Goal: Book appointment/travel/reservation

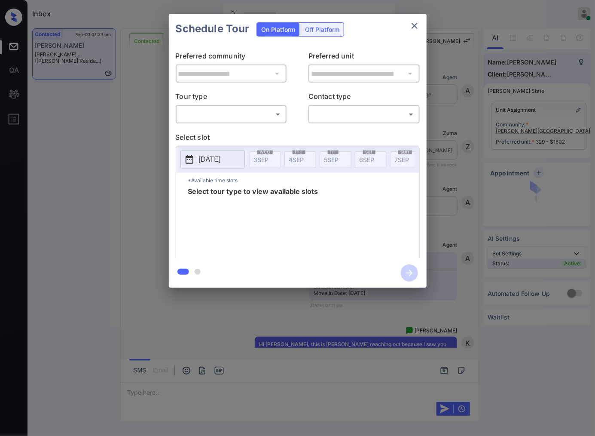
scroll to position [1757, 0]
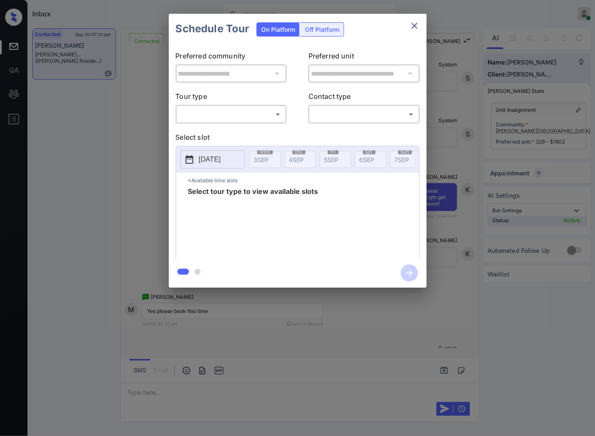
click at [279, 113] on body "Inbox [PERSON_NAME] Online Set yourself offline Set yourself on break Profile S…" at bounding box center [297, 218] width 595 height 436
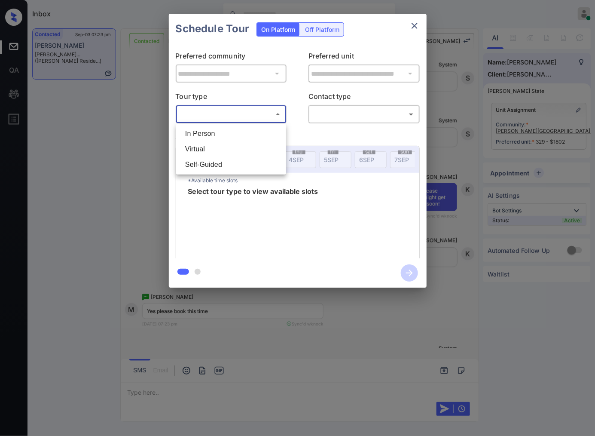
click at [273, 132] on li "In Person" at bounding box center [231, 133] width 106 height 15
type input "********"
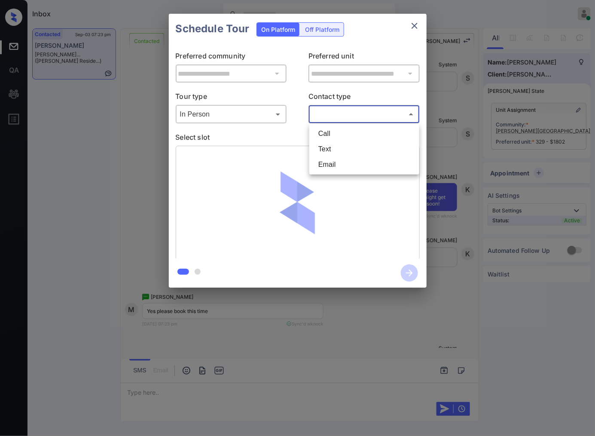
click at [347, 116] on body "Inbox [PERSON_NAME] Online Set yourself offline Set yourself on break Profile S…" at bounding box center [297, 218] width 595 height 436
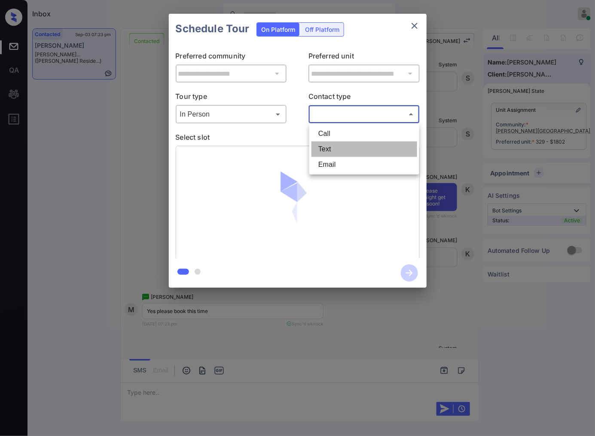
click at [331, 151] on li "Text" at bounding box center [365, 148] width 106 height 15
type input "****"
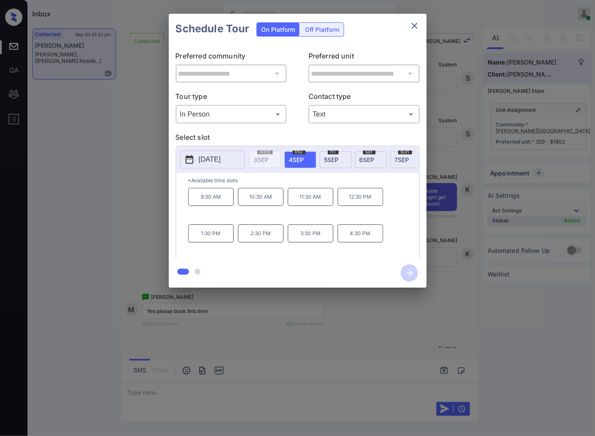
click at [363, 160] on span "6 SEP" at bounding box center [367, 159] width 15 height 7
click at [443, 232] on div "**********" at bounding box center [297, 150] width 595 height 301
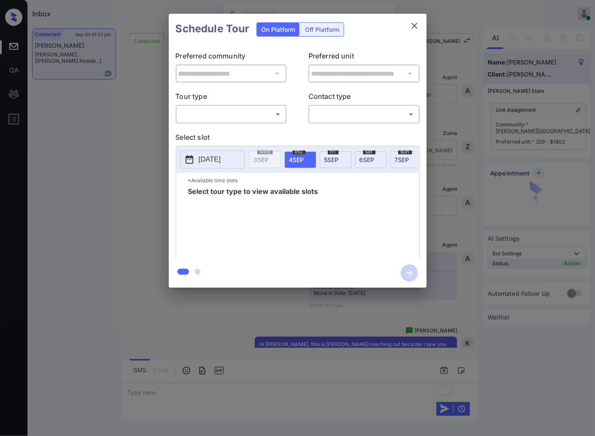
scroll to position [1757, 0]
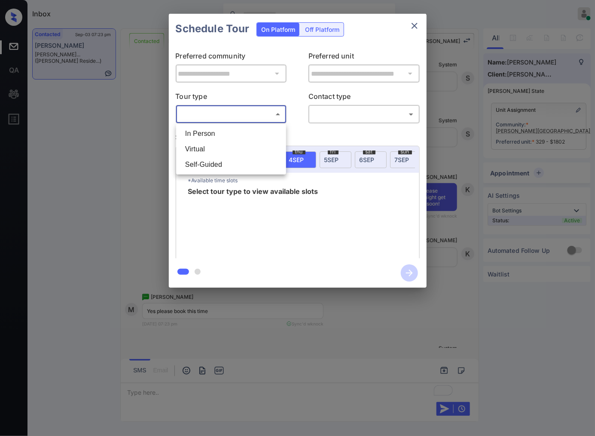
click at [268, 116] on body "Inbox [PERSON_NAME] Online Set yourself offline Set yourself on break Profile S…" at bounding box center [297, 218] width 595 height 436
click at [263, 138] on li "In Person" at bounding box center [231, 133] width 106 height 15
type input "********"
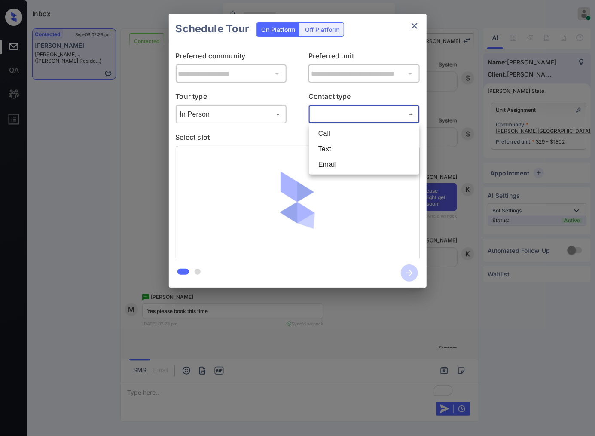
click at [329, 117] on body "Inbox Caroline Dacanay Online Set yourself offline Set yourself on break Profil…" at bounding box center [297, 218] width 595 height 436
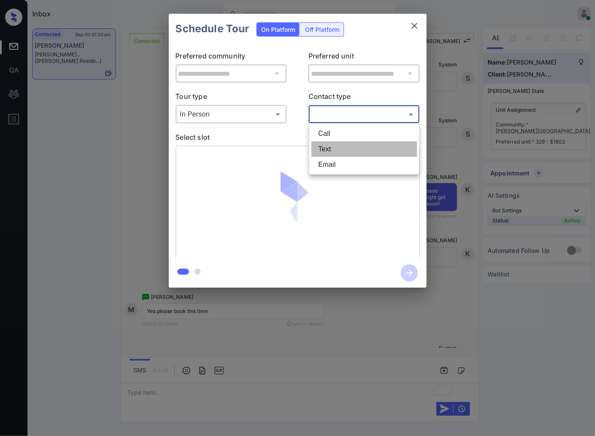
click at [334, 147] on li "Text" at bounding box center [365, 148] width 106 height 15
type input "****"
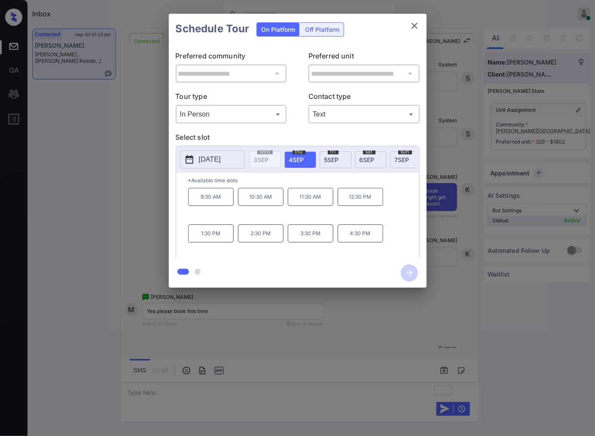
click at [371, 156] on span "6 SEP" at bounding box center [367, 159] width 15 height 7
click at [273, 204] on p "12:30 PM" at bounding box center [261, 197] width 46 height 18
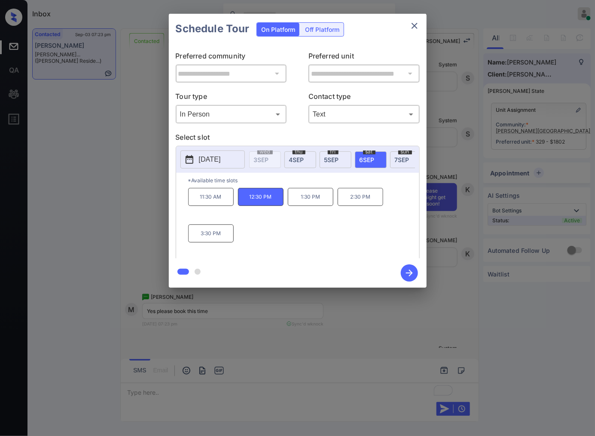
click at [415, 276] on icon "button" at bounding box center [409, 272] width 17 height 17
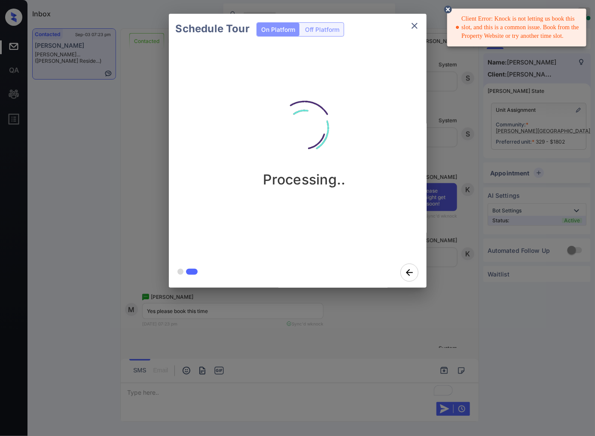
click at [527, 28] on div "Client Error: Knock is not letting us book this slot, and this is a common issu…" at bounding box center [518, 27] width 124 height 33
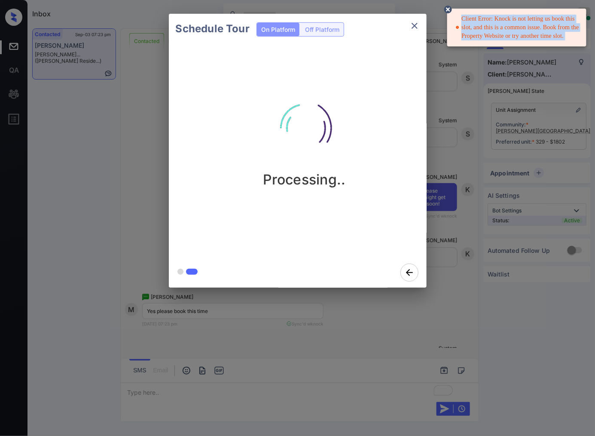
click at [527, 28] on div "Client Error: Knock is not letting us book this slot, and this is a common issu…" at bounding box center [518, 27] width 124 height 33
copy div "Client Error: Knock is not letting us book this slot, and this is a common issu…"
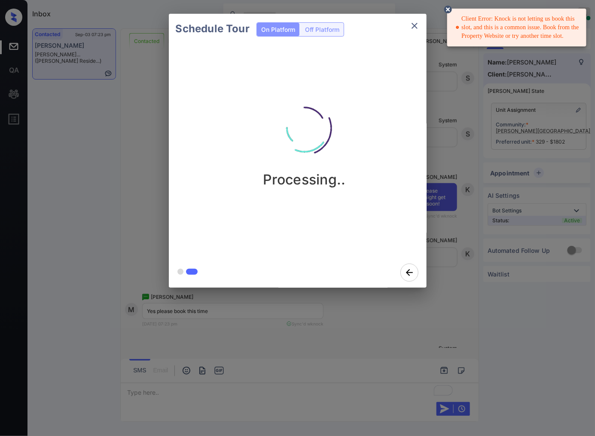
click at [465, 340] on div at bounding box center [297, 218] width 595 height 436
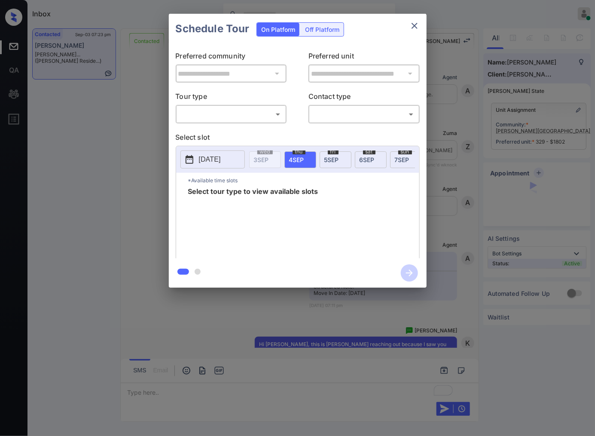
scroll to position [1757, 0]
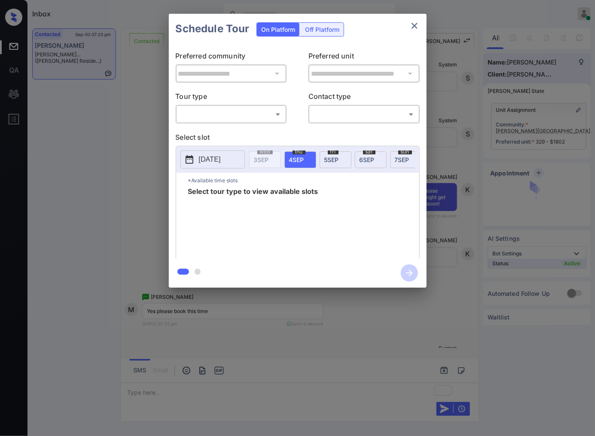
click at [244, 113] on body "Inbox [PERSON_NAME] Online Set yourself offline Set yourself on break Profile S…" at bounding box center [297, 218] width 595 height 436
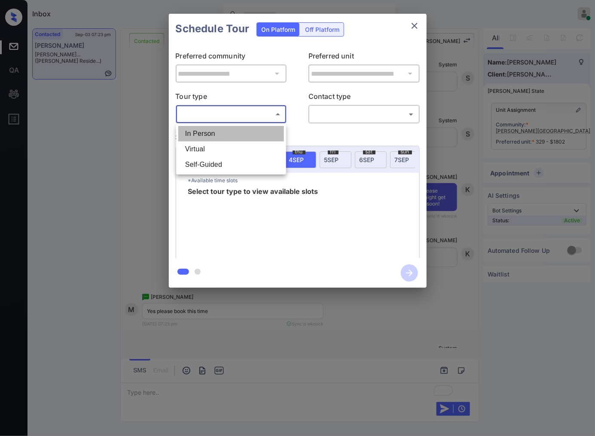
click at [243, 132] on li "In Person" at bounding box center [231, 133] width 106 height 15
type input "********"
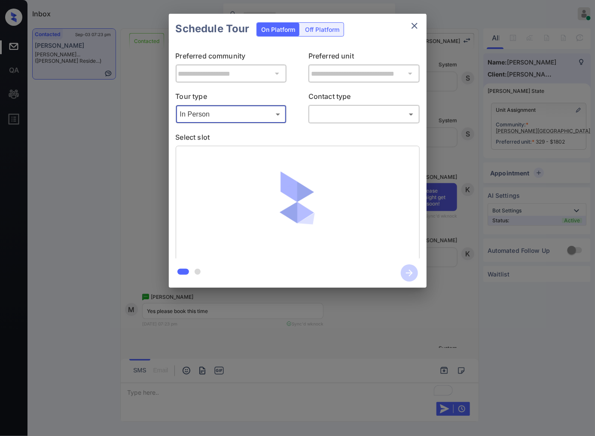
click at [331, 115] on body "Inbox Caroline Dacanay Online Set yourself offline Set yourself on break Profil…" at bounding box center [297, 218] width 595 height 436
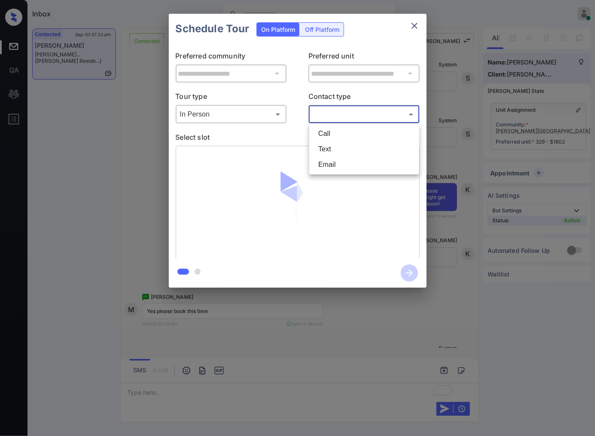
drag, startPoint x: 340, startPoint y: 145, endPoint x: 234, endPoint y: 149, distance: 105.8
click at [340, 145] on li "Text" at bounding box center [365, 148] width 106 height 15
type input "****"
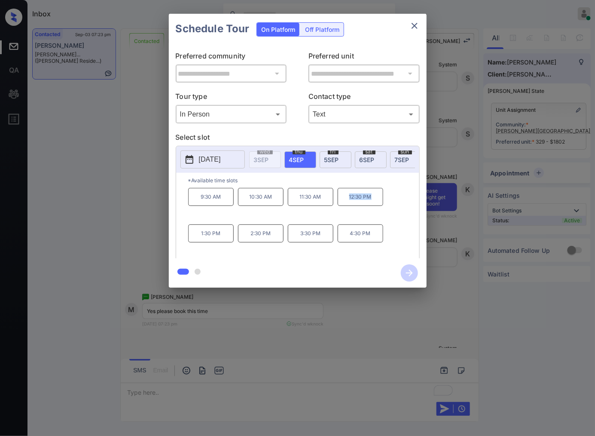
drag, startPoint x: 383, startPoint y: 202, endPoint x: 343, endPoint y: 204, distance: 39.6
click at [343, 204] on p "12:30 PM" at bounding box center [361, 197] width 46 height 18
copy p "12:30 PM"
drag, startPoint x: 328, startPoint y: 202, endPoint x: 286, endPoint y: 206, distance: 41.9
click at [286, 206] on div "9:30 AM 10:30 AM 11:30 AM 12:30 PM 1:30 PM 2:30 PM 3:30 PM 4:30 PM" at bounding box center [303, 222] width 231 height 69
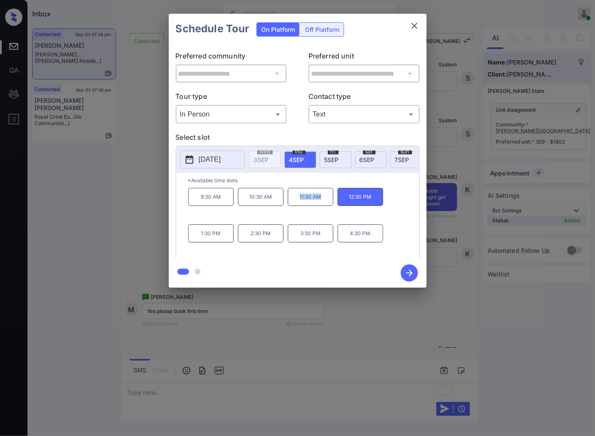
copy p "11:30 AM"
drag, startPoint x: 279, startPoint y: 242, endPoint x: 247, endPoint y: 242, distance: 31.4
click at [247, 242] on p "2:30 PM" at bounding box center [261, 233] width 46 height 18
copy p "2:30 PM"
click at [225, 337] on div at bounding box center [297, 218] width 595 height 436
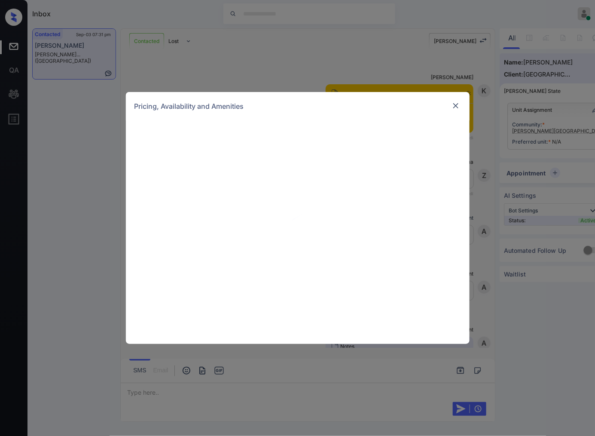
scroll to position [1199, 0]
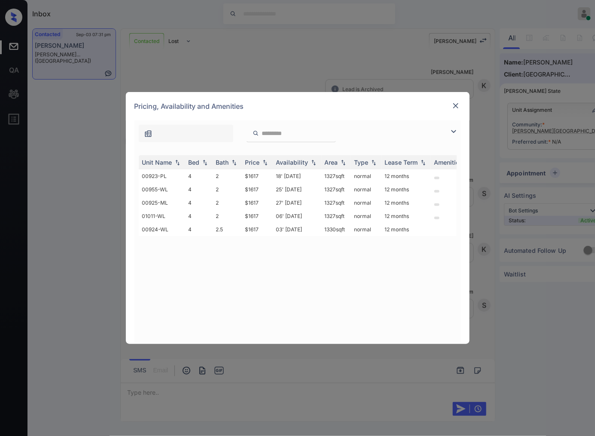
click at [456, 107] on img at bounding box center [456, 105] width 9 height 9
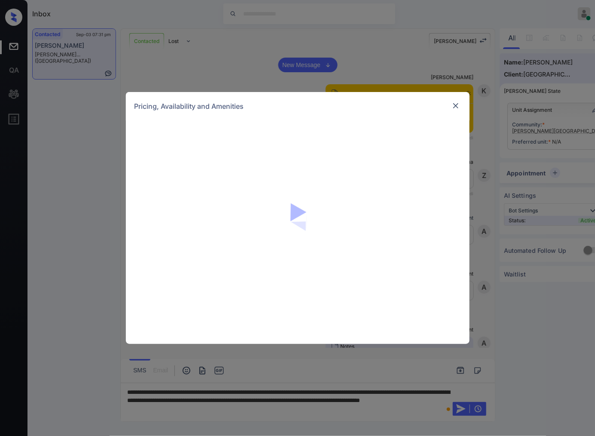
scroll to position [669, 0]
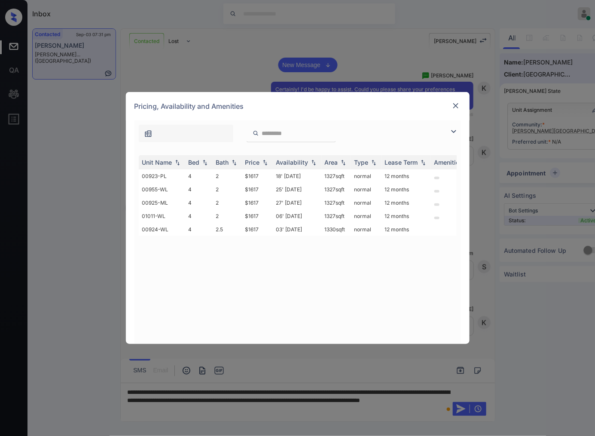
click at [319, 62] on div "**********" at bounding box center [297, 218] width 595 height 436
click at [456, 104] on img at bounding box center [456, 105] width 9 height 9
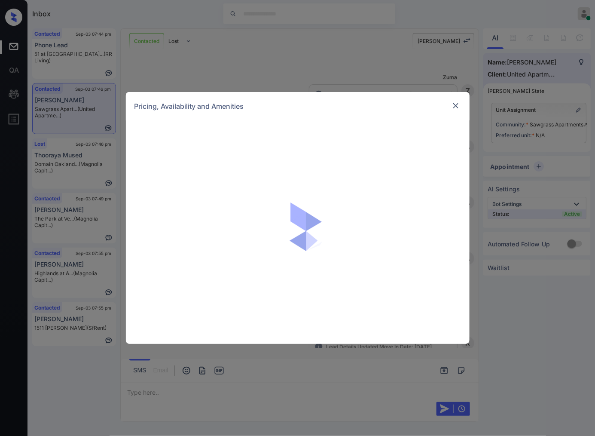
scroll to position [828, 0]
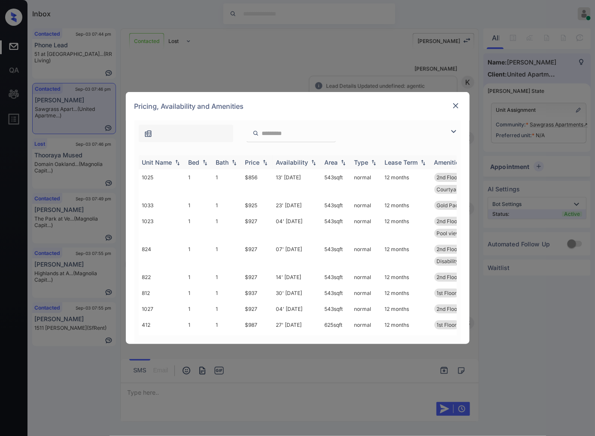
click at [267, 162] on img at bounding box center [265, 162] width 9 height 6
click at [264, 178] on td "$856" at bounding box center [257, 183] width 31 height 28
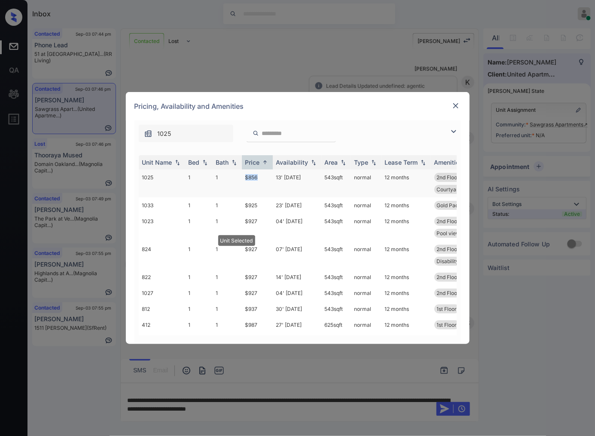
drag, startPoint x: 264, startPoint y: 175, endPoint x: 240, endPoint y: 174, distance: 23.6
click at [240, 174] on tr "1025 1 1 $856 13' Sep 25 543 sqft normal 12 months 2nd Floor Custom Cabinetr...…" at bounding box center [363, 183] width 449 height 28
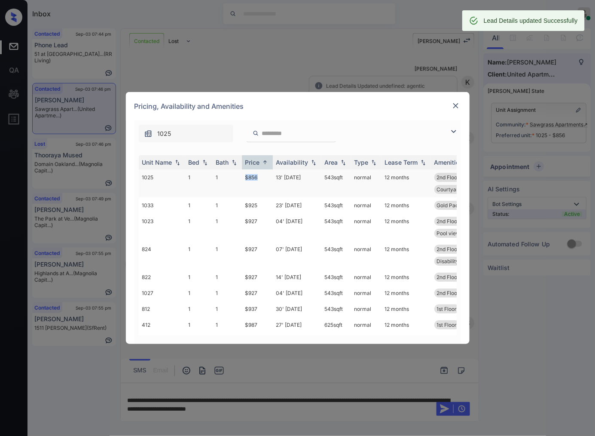
copy tr "$856"
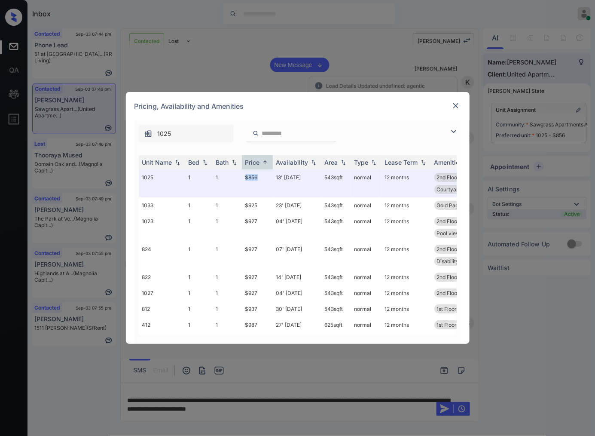
click at [457, 107] on img at bounding box center [456, 105] width 9 height 9
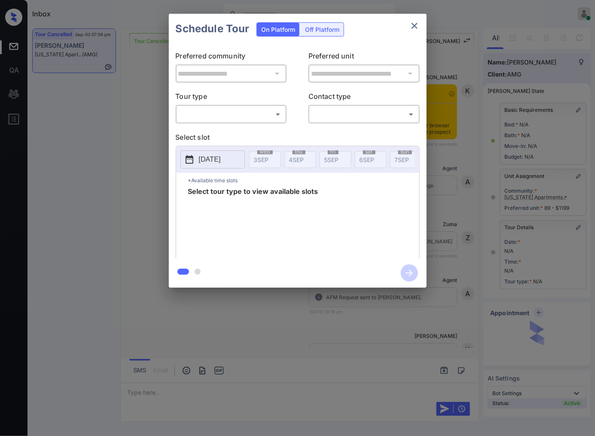
scroll to position [5417, 0]
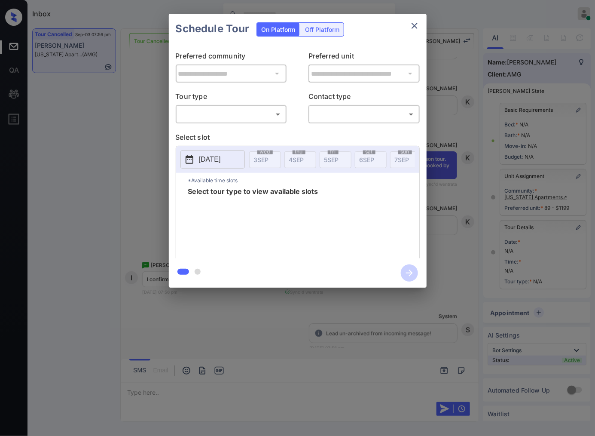
click at [264, 101] on p "Tour type" at bounding box center [231, 98] width 111 height 14
click at [262, 108] on body "Inbox Caroline Dacanay Online Set yourself offline Set yourself on break Profil…" at bounding box center [297, 218] width 595 height 436
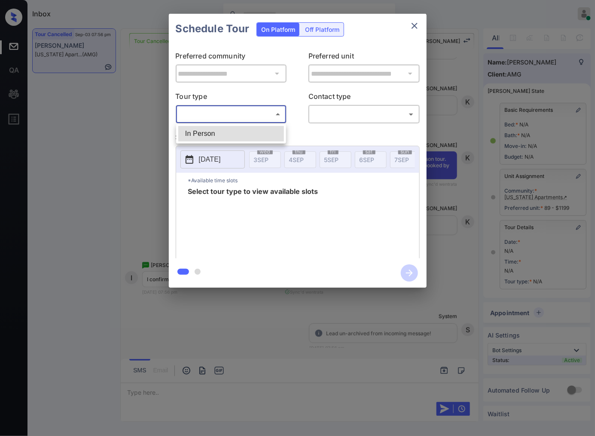
click at [258, 129] on li "In Person" at bounding box center [231, 133] width 106 height 15
type input "********"
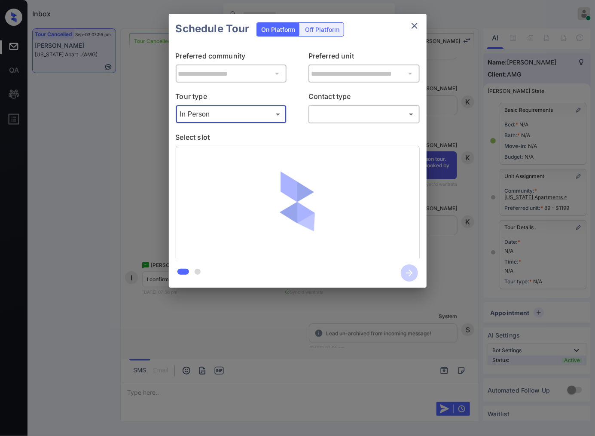
click at [346, 118] on body "Inbox Caroline Dacanay Online Set yourself offline Set yourself on break Profil…" at bounding box center [297, 218] width 595 height 436
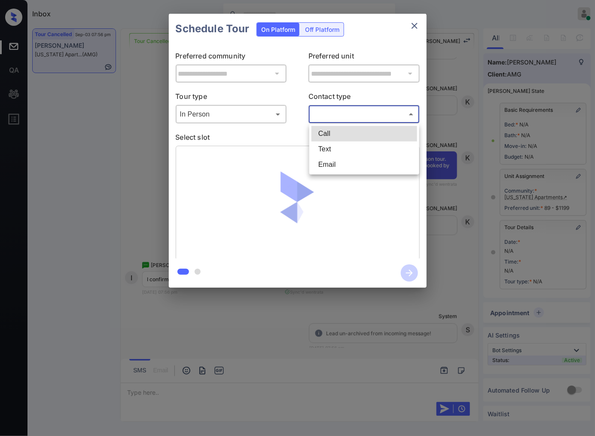
click at [338, 148] on li "Text" at bounding box center [365, 148] width 106 height 15
type input "****"
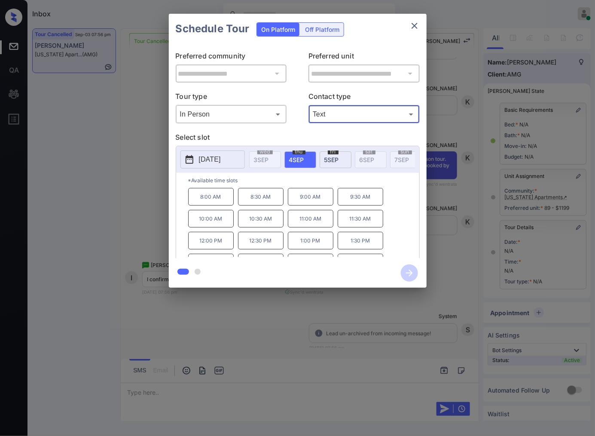
click at [151, 222] on div "**********" at bounding box center [297, 150] width 595 height 301
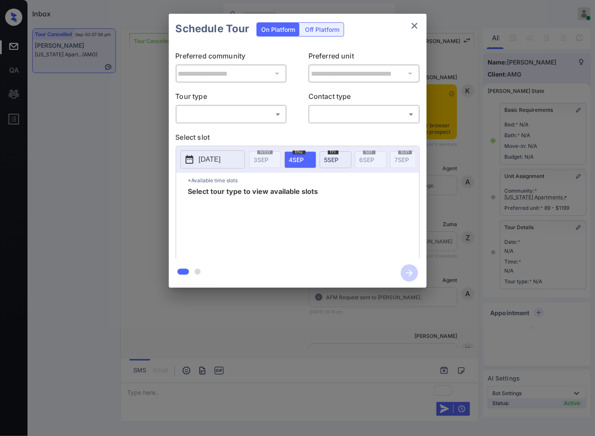
scroll to position [5417, 0]
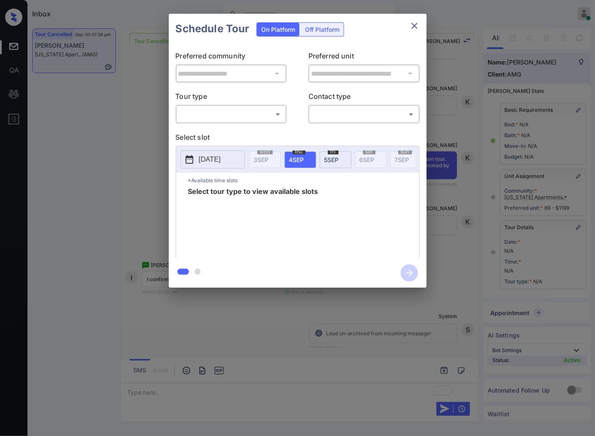
click at [270, 115] on body "Inbox [PERSON_NAME] Online Set yourself offline Set yourself on break Profile S…" at bounding box center [297, 218] width 595 height 436
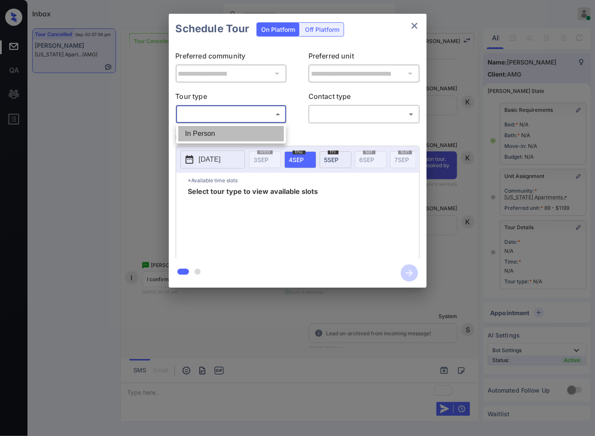
click at [257, 141] on li "In Person" at bounding box center [231, 133] width 106 height 15
type input "********"
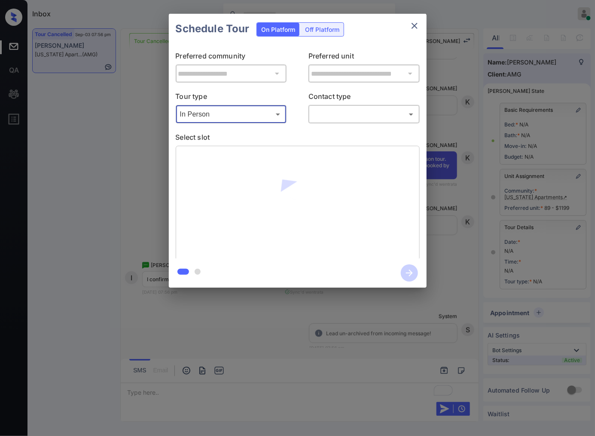
click at [337, 113] on body "Inbox [PERSON_NAME] Online Set yourself offline Set yourself on break Profile S…" at bounding box center [297, 218] width 595 height 436
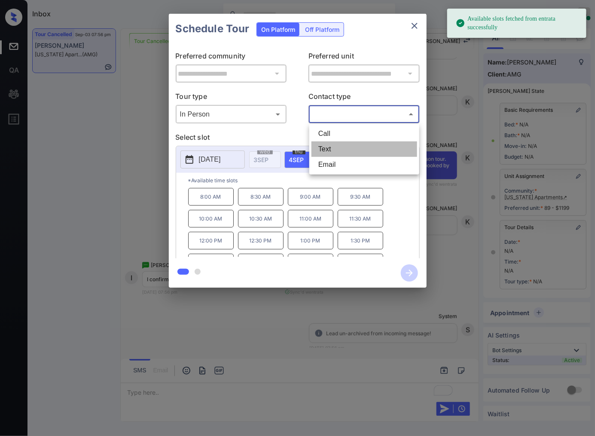
click at [332, 145] on li "Text" at bounding box center [365, 148] width 106 height 15
type input "****"
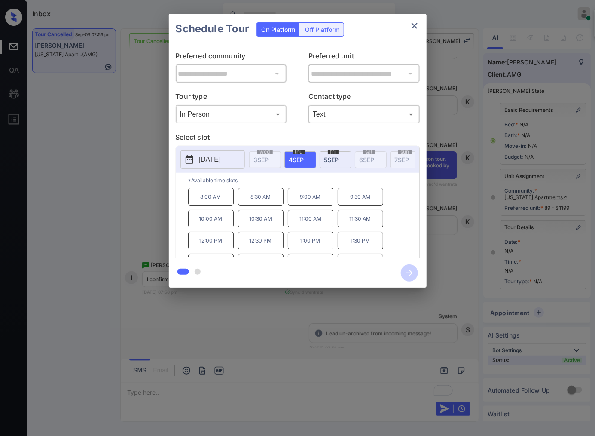
click at [221, 161] on p "[DATE]" at bounding box center [210, 159] width 22 height 10
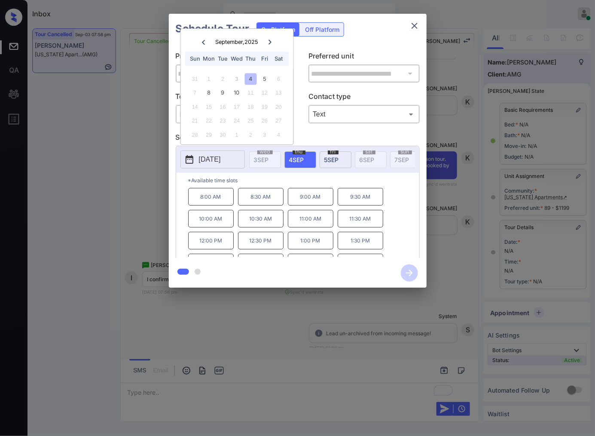
scroll to position [37, 0]
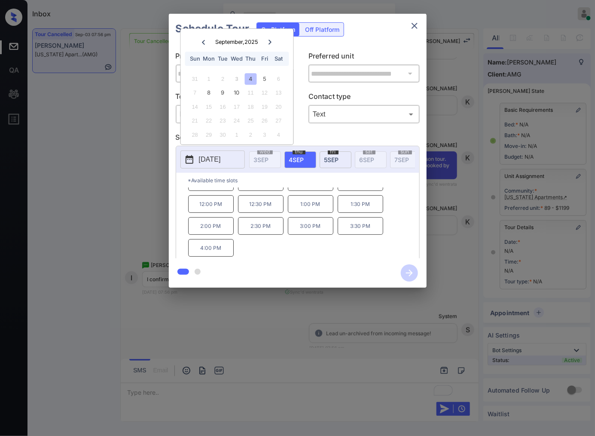
click at [224, 233] on p "2:00 PM" at bounding box center [211, 226] width 46 height 18
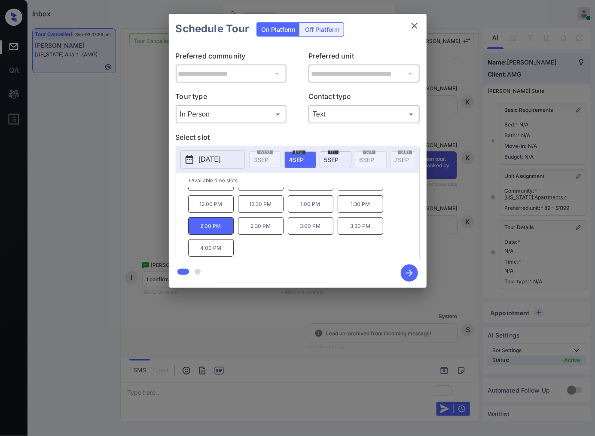
click at [407, 273] on icon "button" at bounding box center [409, 273] width 7 height 7
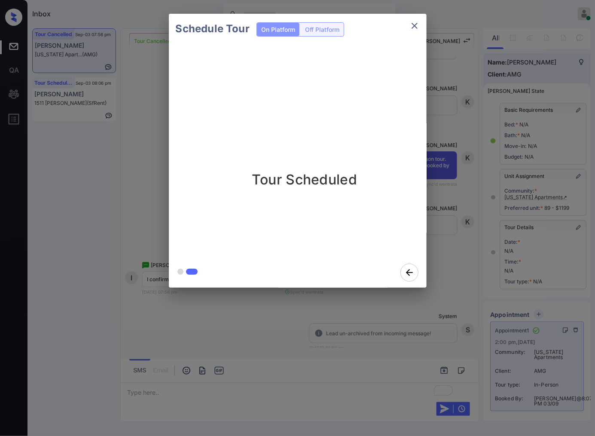
click at [469, 270] on div "Schedule Tour On Platform Off Platform Tour Scheduled" at bounding box center [297, 150] width 595 height 301
